Goal: Check status: Check status

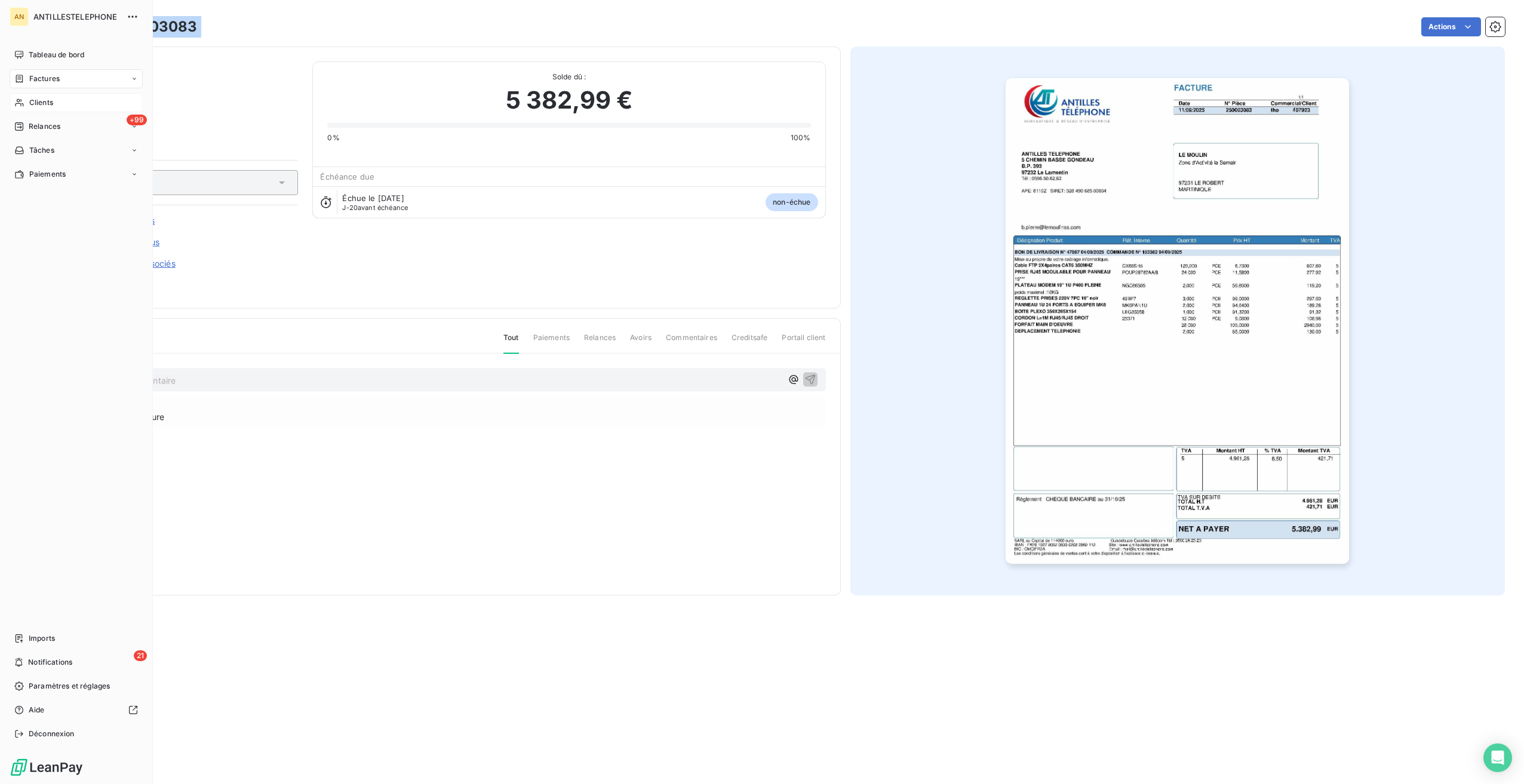
click at [33, 98] on span "Clients" at bounding box center [41, 102] width 24 height 11
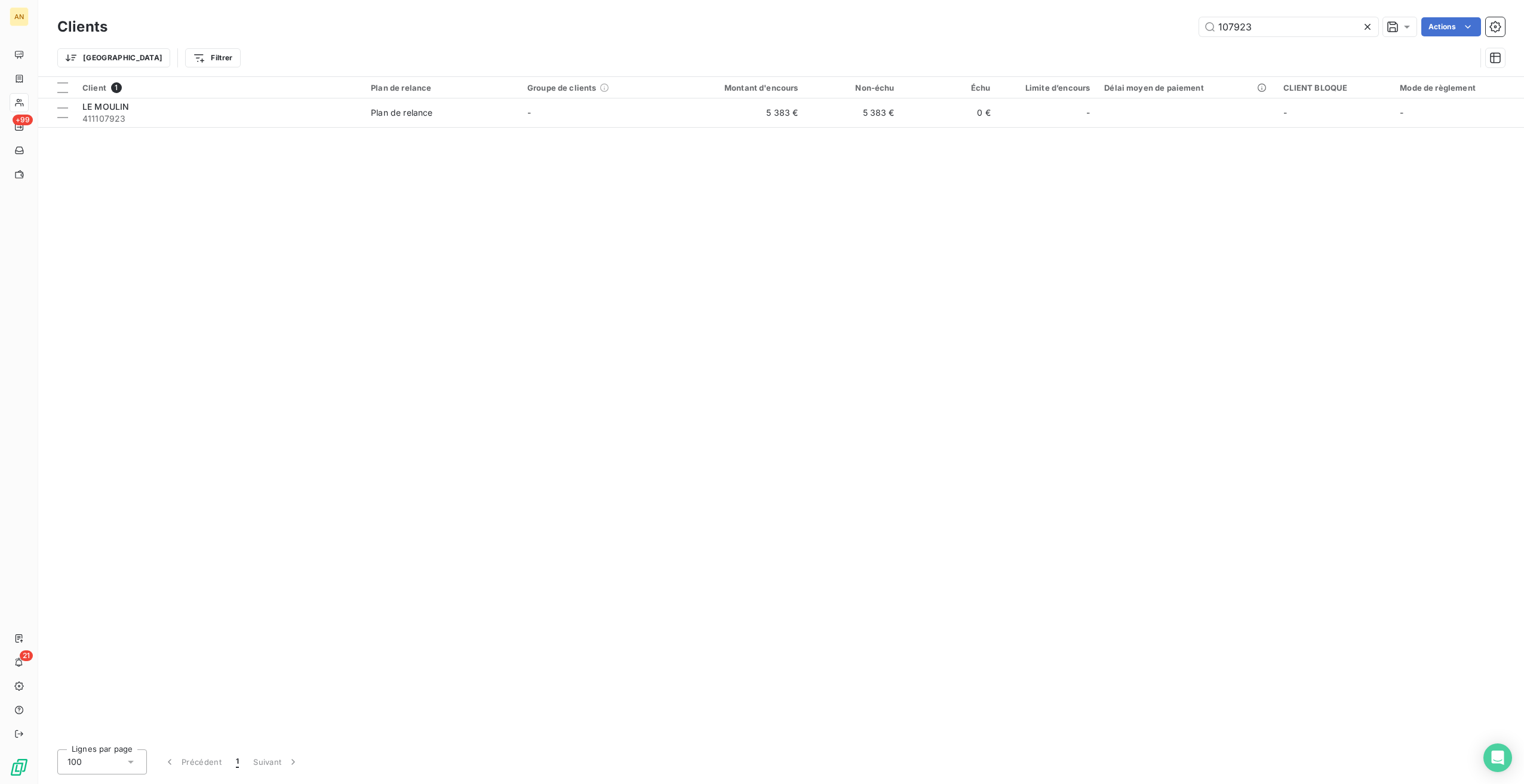
drag, startPoint x: 1263, startPoint y: 24, endPoint x: 1146, endPoint y: 17, distance: 117.2
click at [1146, 17] on div "107923 Actions" at bounding box center [813, 27] width 1383 height 19
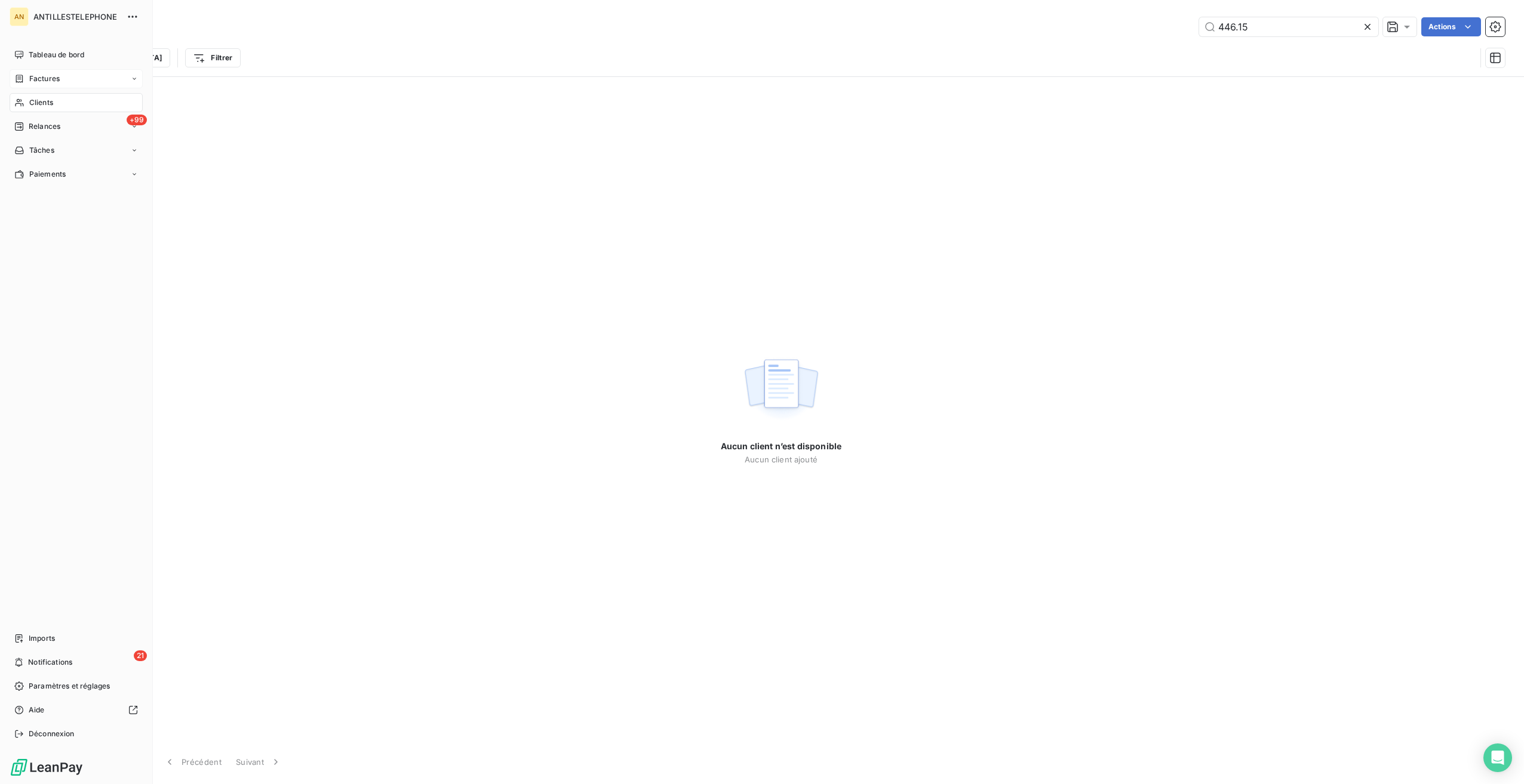
type input "446.15"
click at [46, 74] on span "Factures" at bounding box center [44, 78] width 30 height 11
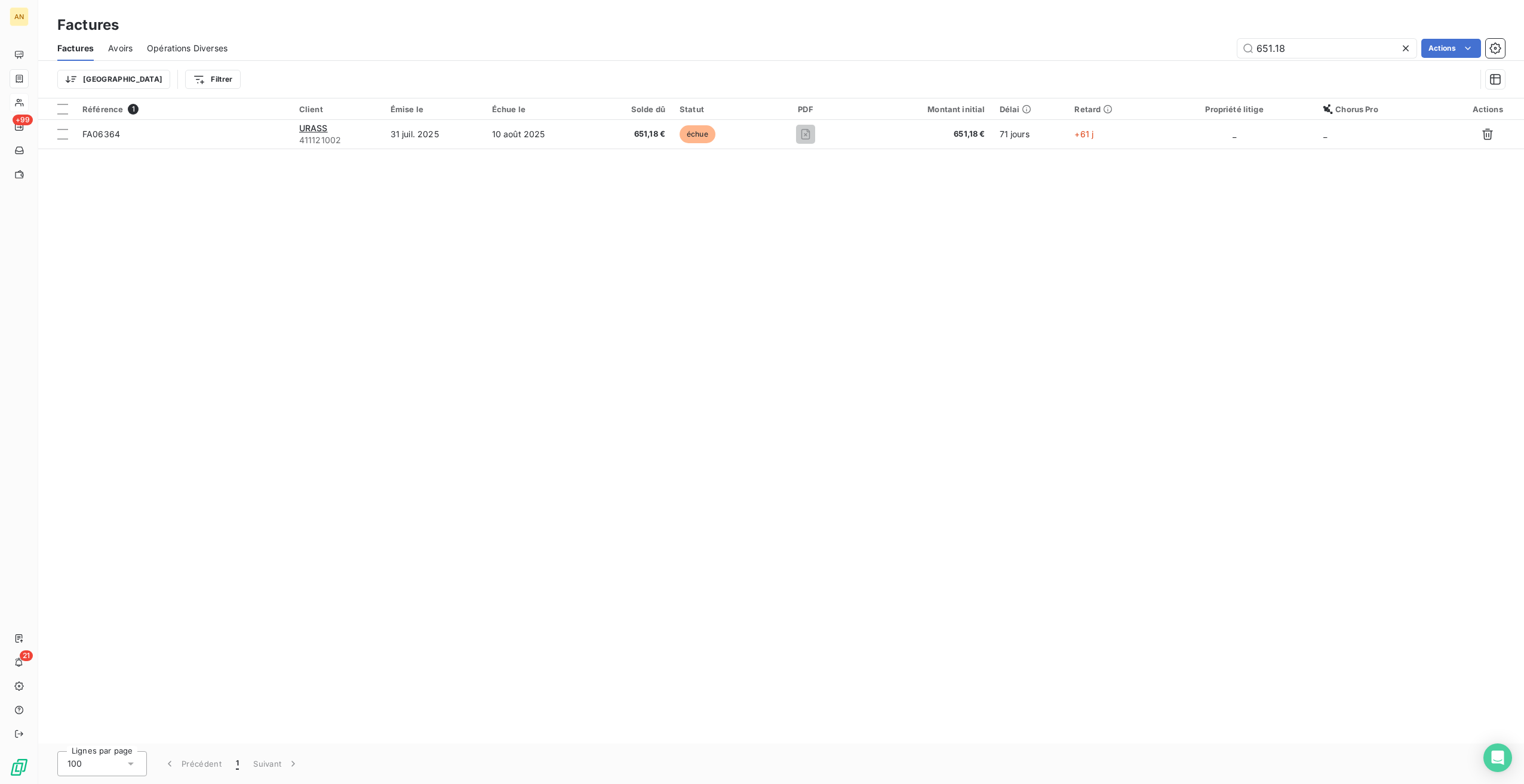
drag, startPoint x: 1320, startPoint y: 51, endPoint x: 1175, endPoint y: 55, distance: 145.1
click at [1178, 53] on div "651.18 Actions" at bounding box center [873, 48] width 1263 height 19
type input "446.15"
